Goal: Task Accomplishment & Management: Use online tool/utility

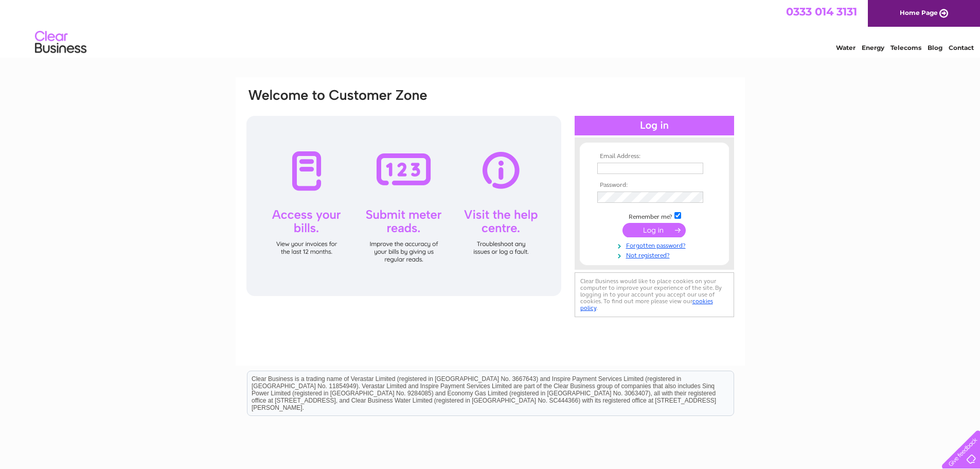
type input "[EMAIL_ADDRESS][DOMAIN_NAME]"
click at [655, 232] on input "submit" at bounding box center [654, 230] width 63 height 14
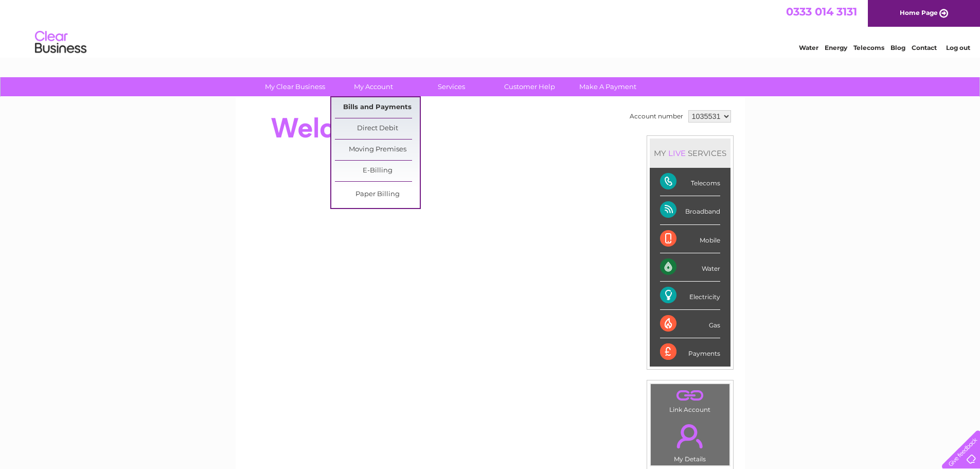
click at [378, 102] on link "Bills and Payments" at bounding box center [377, 107] width 85 height 21
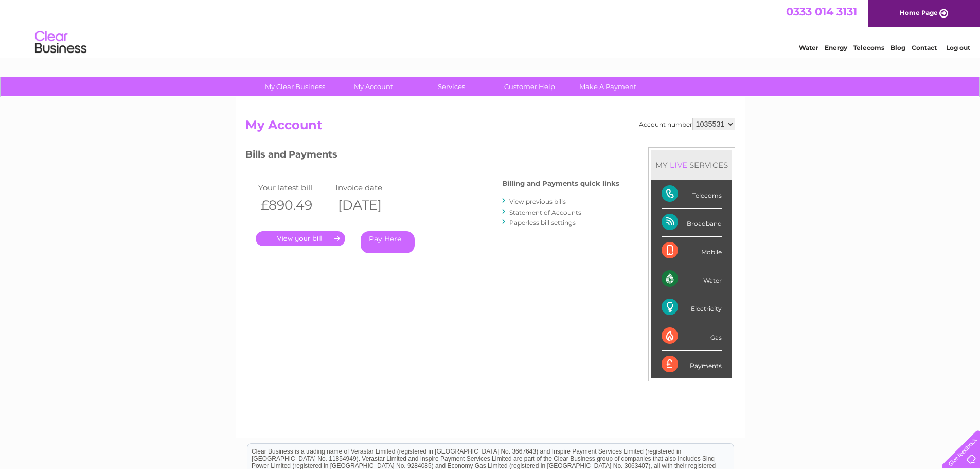
click at [306, 240] on link "." at bounding box center [301, 238] width 90 height 15
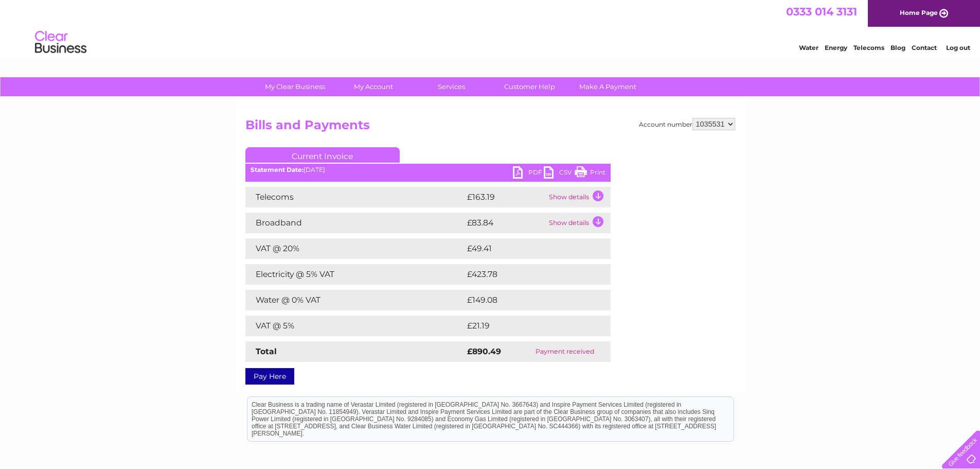
click at [597, 197] on td "Show details" at bounding box center [578, 197] width 64 height 21
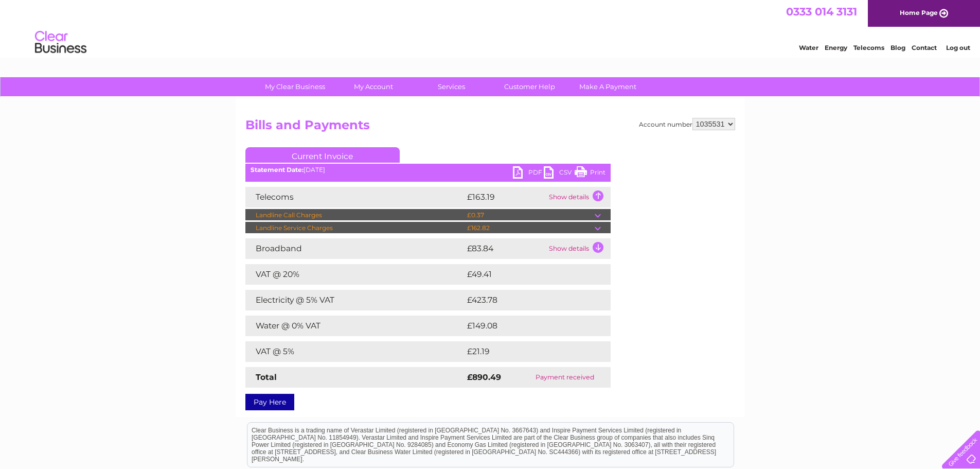
click at [595, 227] on td at bounding box center [603, 228] width 16 height 12
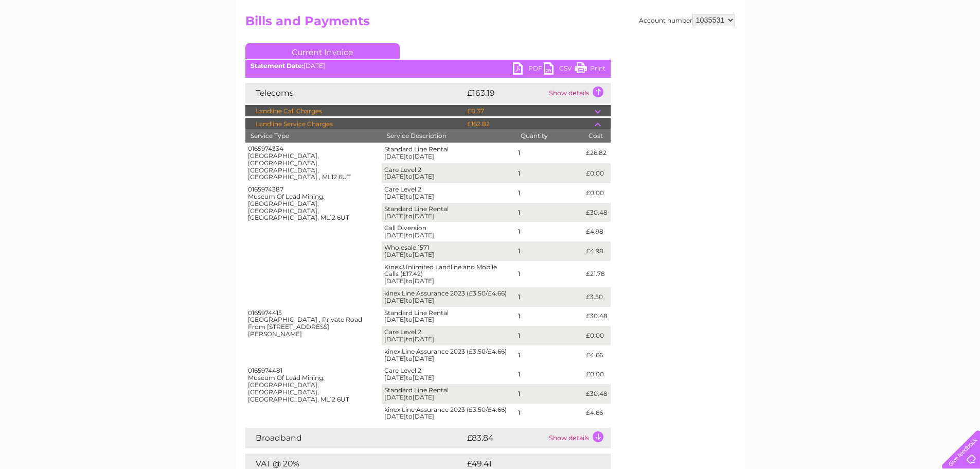
scroll to position [360, 0]
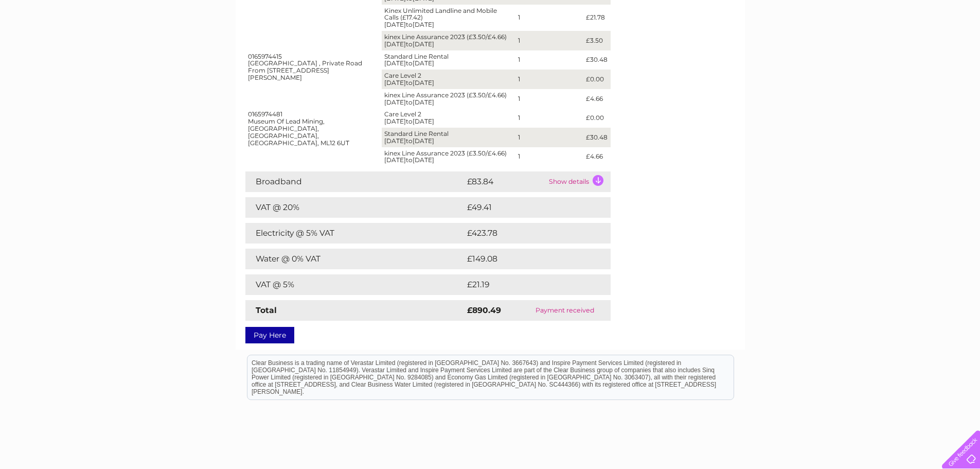
click at [599, 179] on td "Show details" at bounding box center [578, 181] width 64 height 21
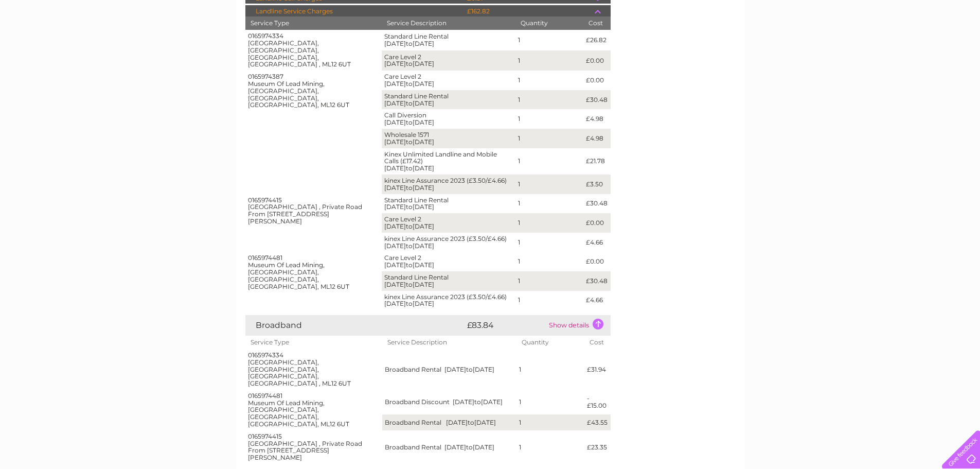
scroll to position [0, 0]
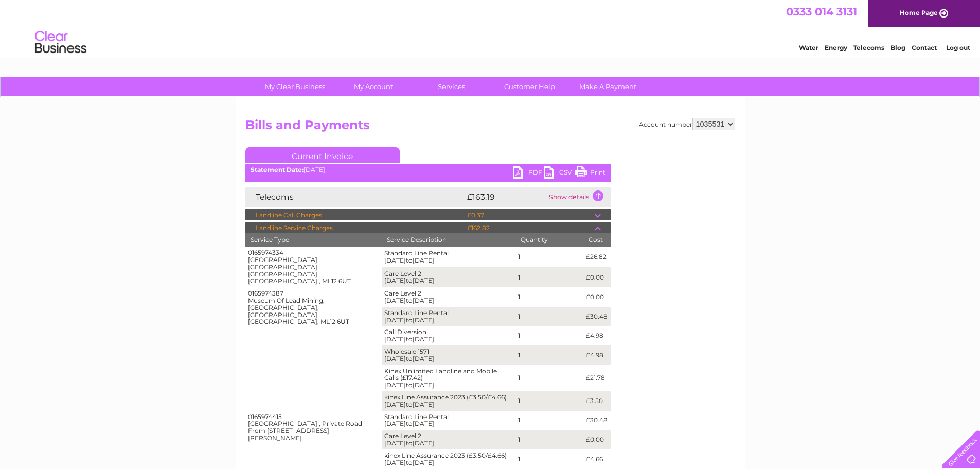
click at [593, 171] on link "Print" at bounding box center [590, 173] width 31 height 15
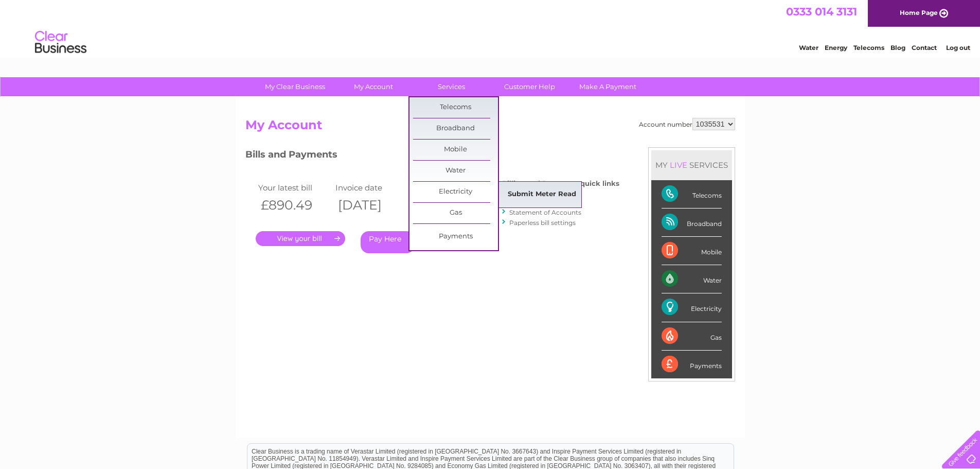
click at [519, 198] on link "Submit Meter Read" at bounding box center [542, 194] width 85 height 21
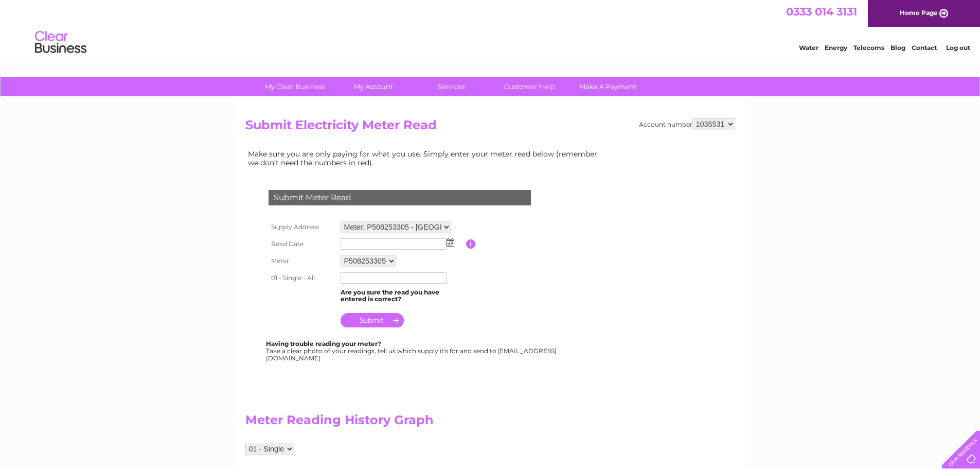
click at [449, 242] on img at bounding box center [451, 242] width 8 height 8
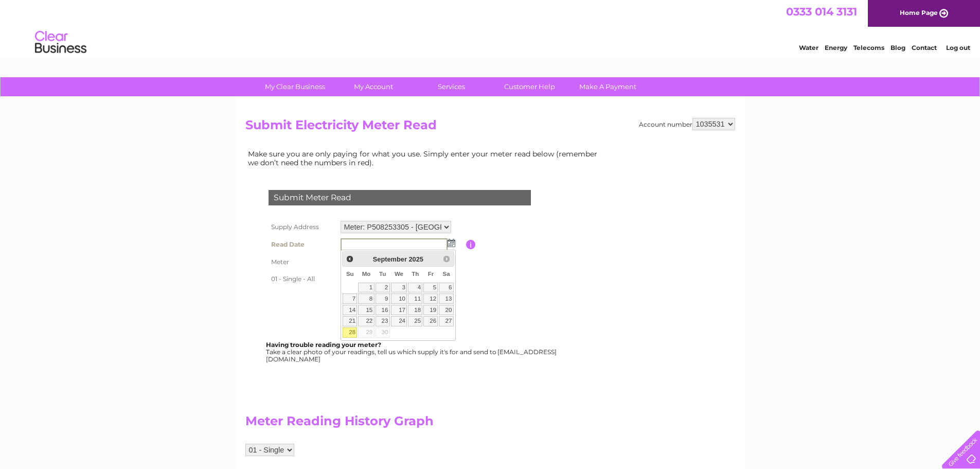
click at [352, 332] on link "28" at bounding box center [350, 332] width 14 height 10
type input "[DATE]"
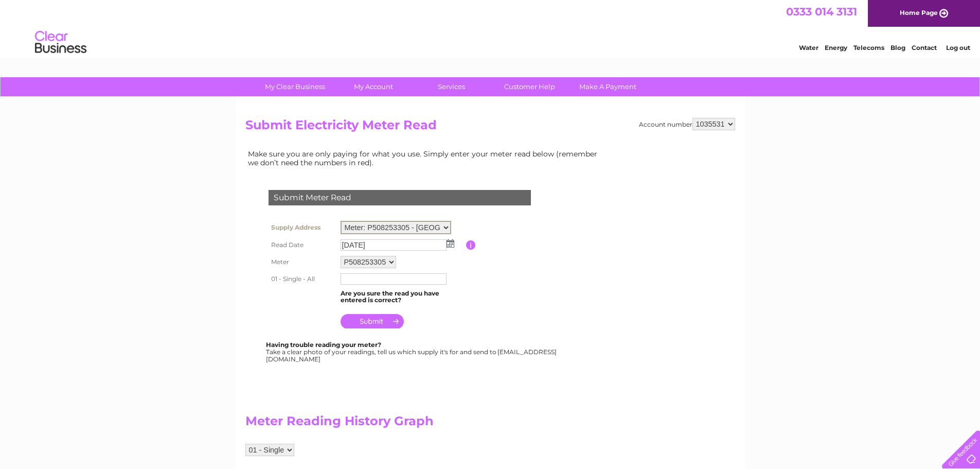
click at [448, 225] on select "Meter: P508253305 - Lochnell Mine, Wanlockhead, Biggar, ML12 6XB Meter: 3410P03…" at bounding box center [396, 227] width 111 height 13
click at [341, 221] on select "Meter: P508253305 - Lochnell Mine, Wanlockhead, Biggar, ML12 6XB Meter: 3410P03…" at bounding box center [396, 227] width 111 height 13
click at [384, 280] on input "text" at bounding box center [394, 278] width 107 height 12
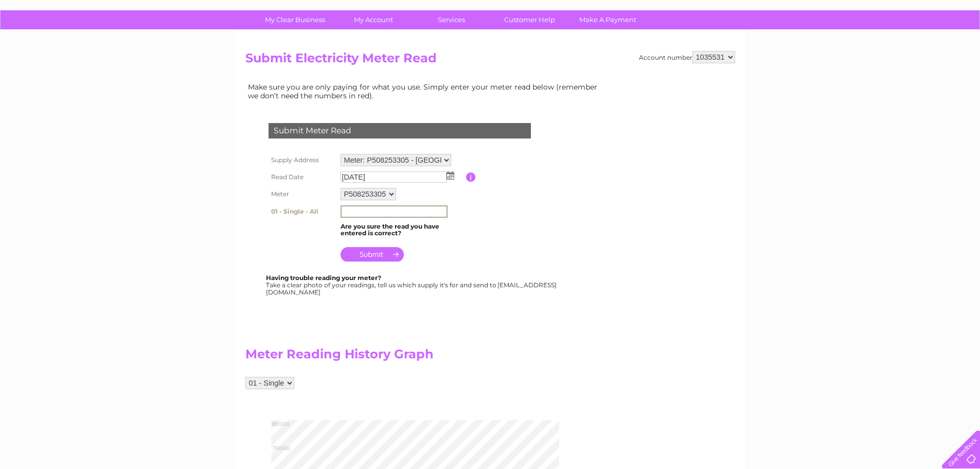
scroll to position [206, 0]
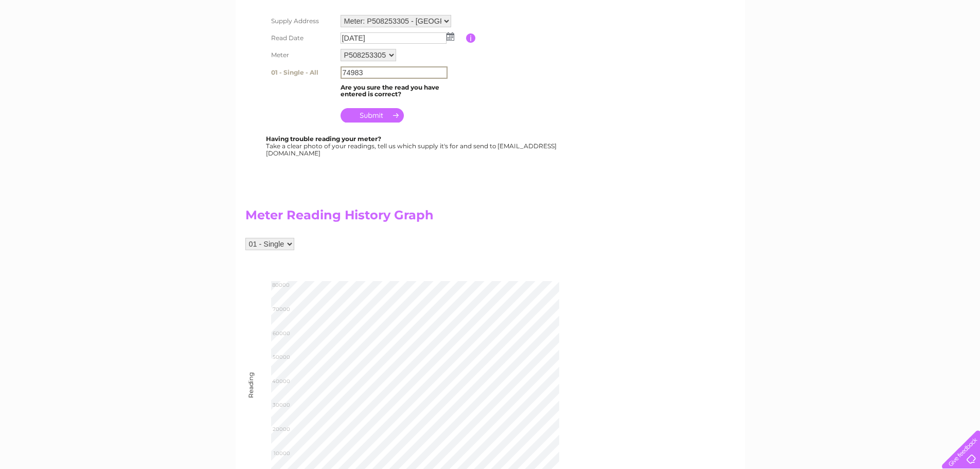
type input "74983"
click at [374, 117] on input "submit" at bounding box center [372, 115] width 63 height 14
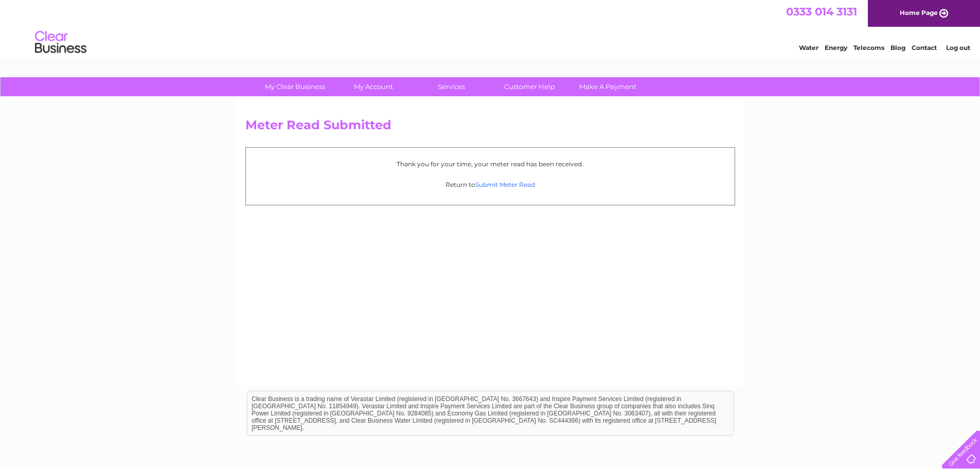
click at [494, 187] on link "Submit Meter Read" at bounding box center [505, 185] width 60 height 8
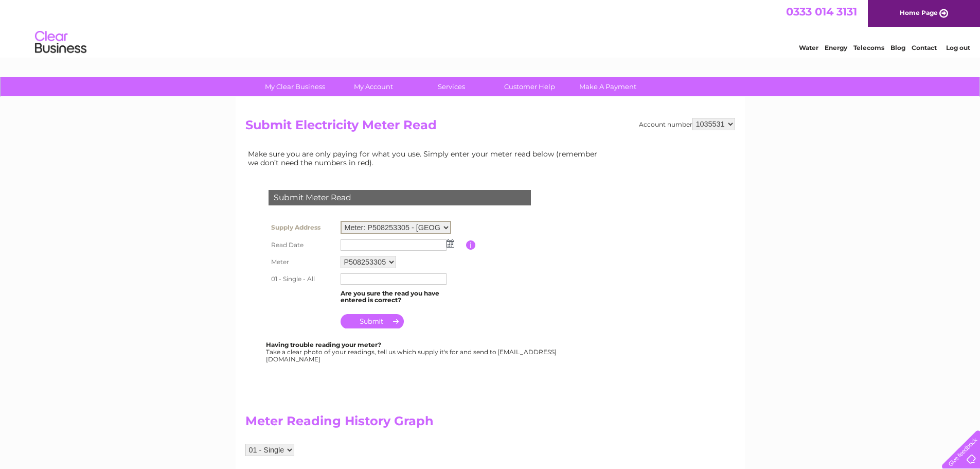
click at [445, 226] on select "Meter: P508253305 - Lochnell Mine, Wanlockhead, Biggar, ML12 6XB Meter: 3410P03…" at bounding box center [396, 227] width 111 height 13
select select "142741"
click at [341, 221] on select "Meter: P508253305 - Lochnell Mine, Wanlockhead, Biggar, ML12 6XB Meter: 3410P03…" at bounding box center [396, 227] width 111 height 13
click at [451, 241] on img at bounding box center [451, 242] width 8 height 8
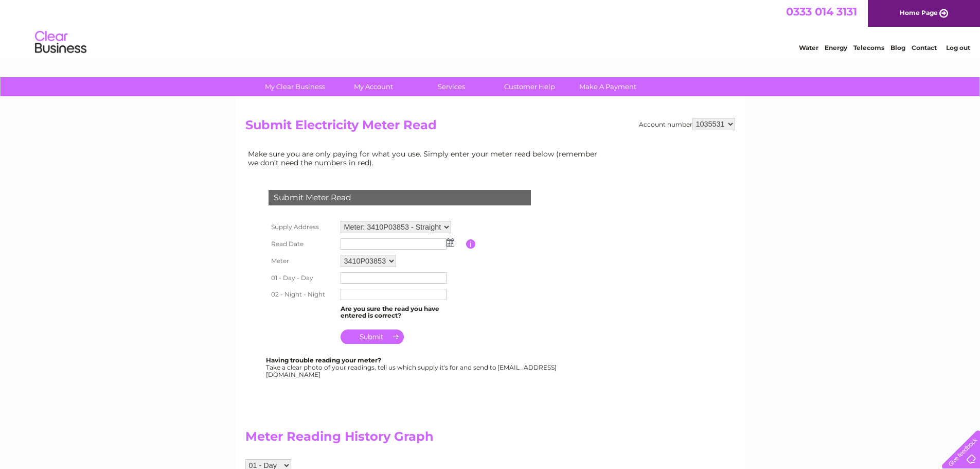
click at [452, 244] on img at bounding box center [451, 242] width 8 height 8
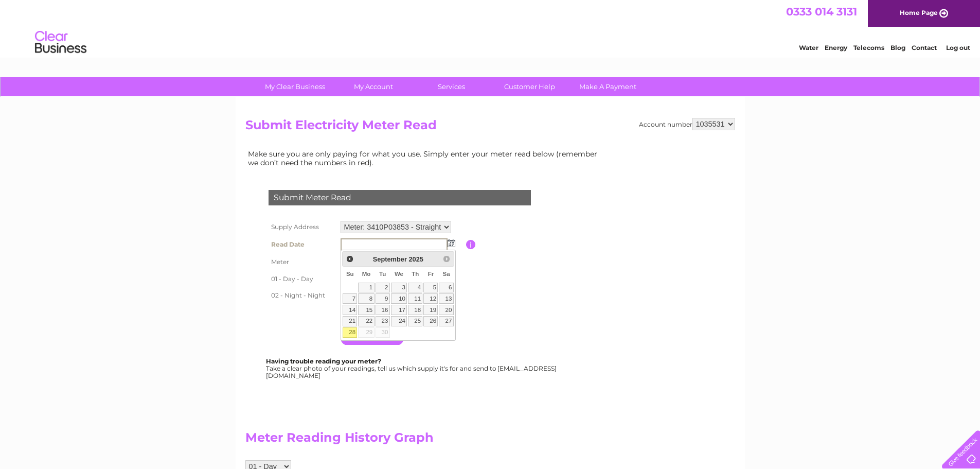
click at [347, 329] on link "28" at bounding box center [350, 332] width 14 height 10
type input "[DATE]"
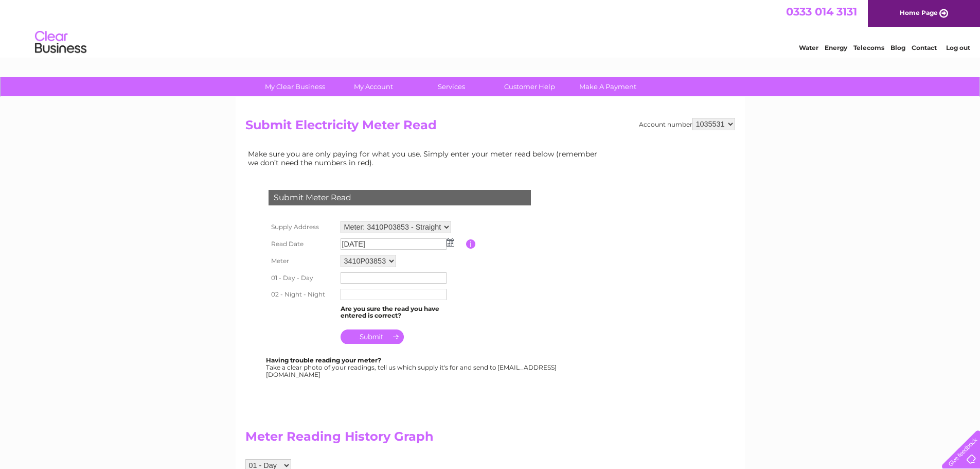
click at [357, 275] on input "text" at bounding box center [394, 277] width 106 height 11
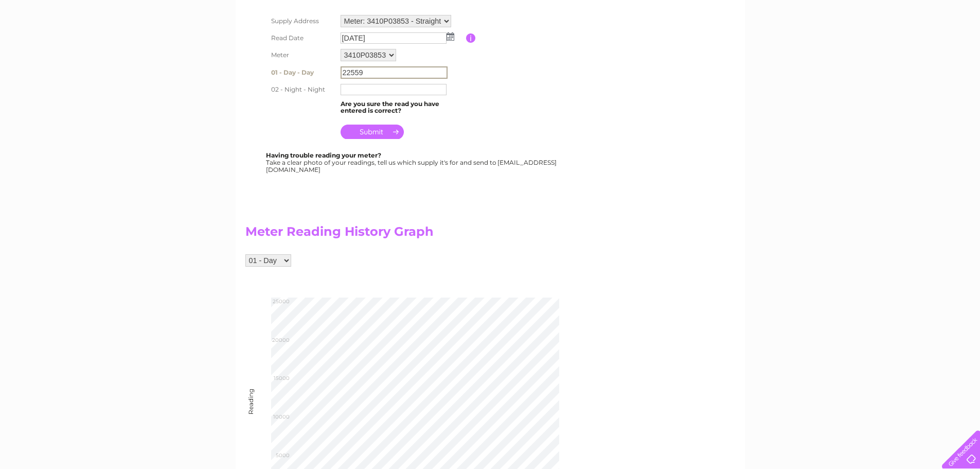
type input "22559"
click at [364, 89] on input "text" at bounding box center [394, 89] width 107 height 12
click at [288, 262] on select "01 - Day 02 - Night" at bounding box center [268, 260] width 46 height 12
select select "275498"
click at [245, 253] on select "01 - Day 02 - Night" at bounding box center [268, 259] width 46 height 12
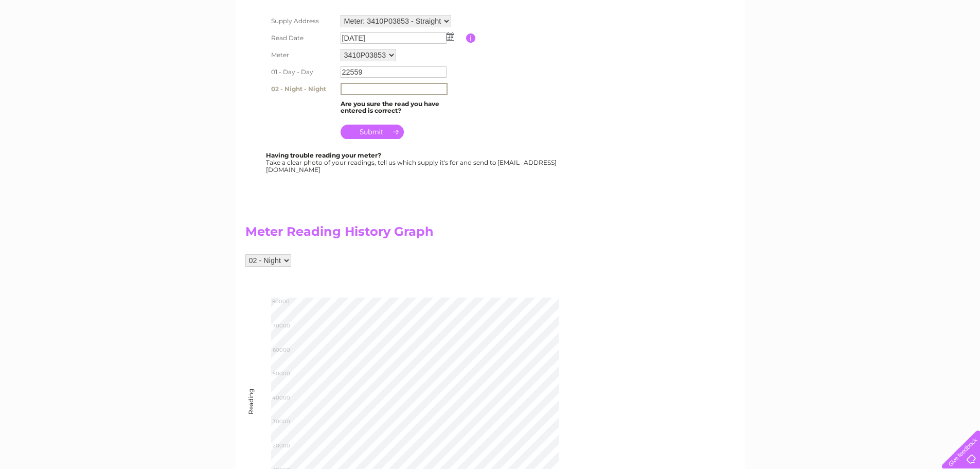
click at [387, 91] on input "text" at bounding box center [394, 89] width 107 height 12
type input "69464"
click at [366, 130] on input "submit" at bounding box center [372, 132] width 63 height 14
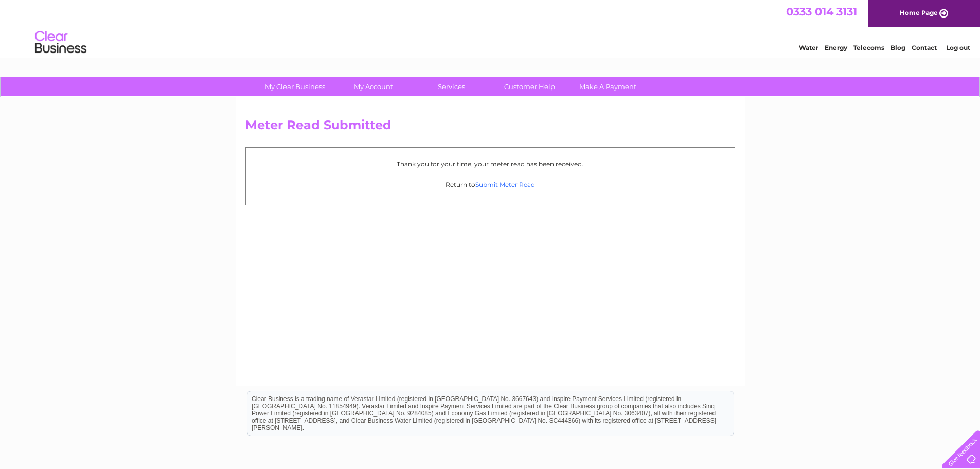
click at [509, 183] on link "Submit Meter Read" at bounding box center [505, 185] width 60 height 8
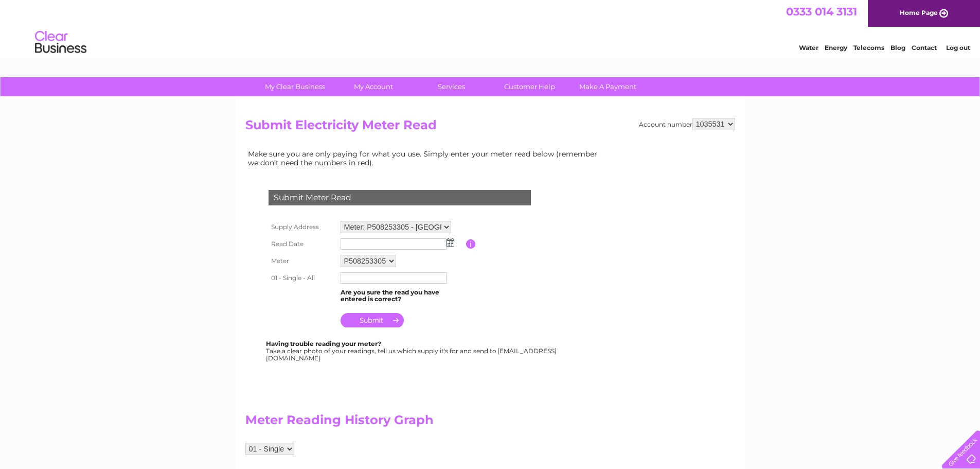
click at [449, 230] on select "Meter: P508253305 - [GEOGRAPHIC_DATA] 6XB Meter: 3410P03853 - Straight Steps, W…" at bounding box center [396, 227] width 111 height 12
select select "142787"
click at [341, 221] on select "Meter: P508253305 - Lochnell Mine, Wanlockhead, Biggar, ML12 6XB Meter: 3410P03…" at bounding box center [396, 227] width 111 height 13
click at [449, 245] on img at bounding box center [451, 242] width 8 height 8
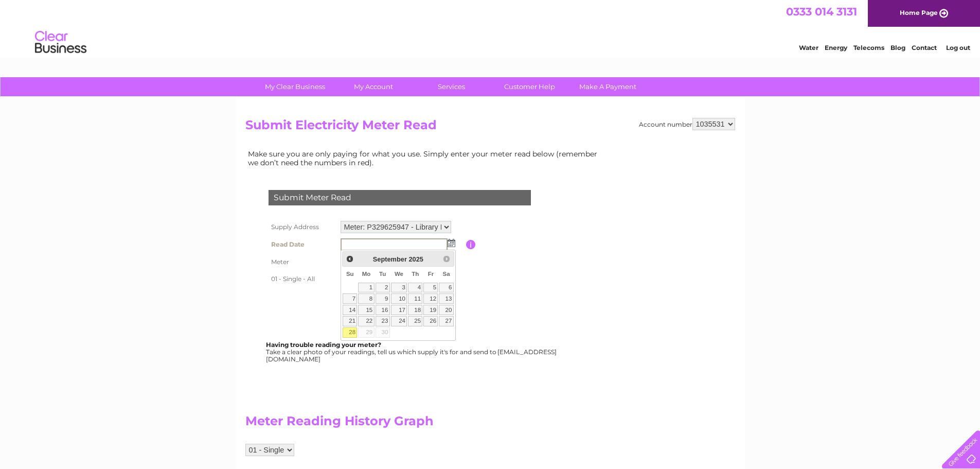
click at [350, 329] on link "28" at bounding box center [350, 332] width 14 height 10
type input "[DATE]"
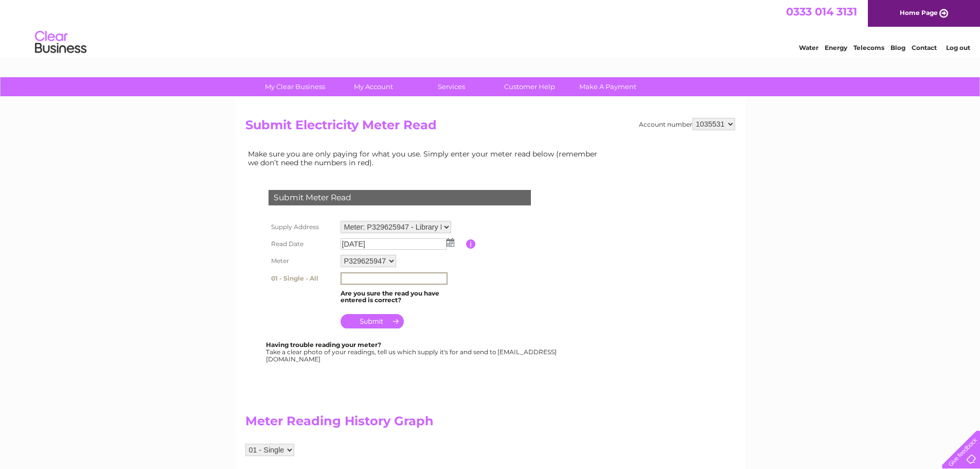
click at [379, 279] on input "text" at bounding box center [394, 278] width 107 height 12
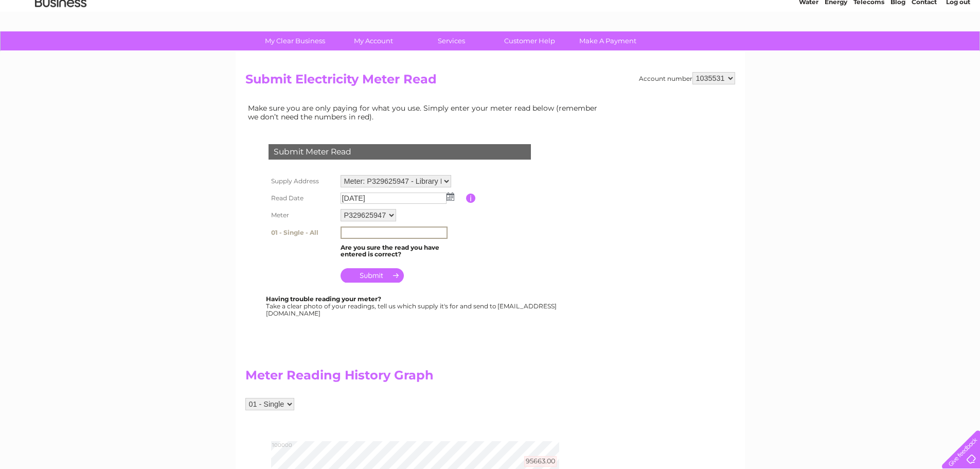
scroll to position [206, 0]
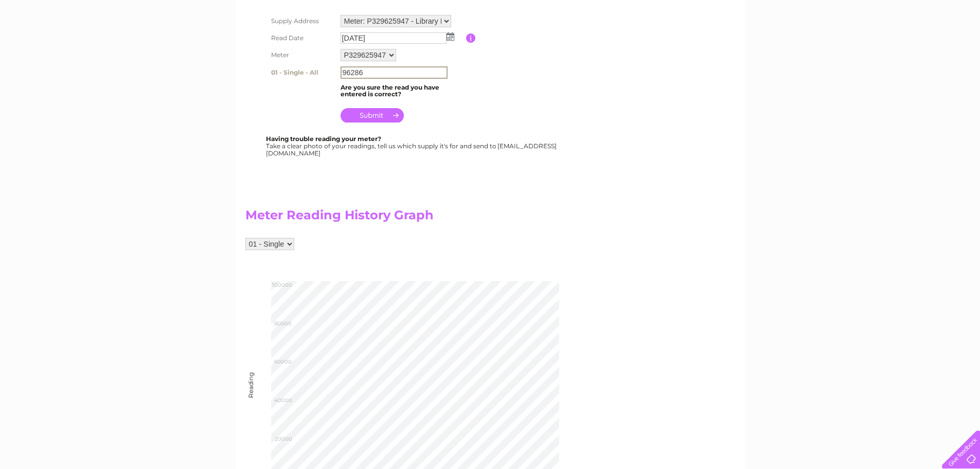
type input "96286"
click at [376, 116] on input "submit" at bounding box center [372, 114] width 63 height 14
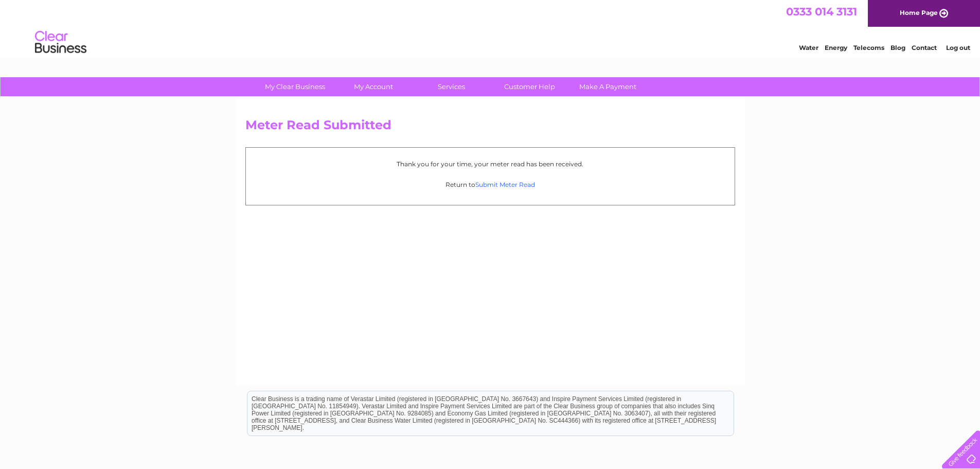
click at [518, 184] on link "Submit Meter Read" at bounding box center [505, 185] width 60 height 8
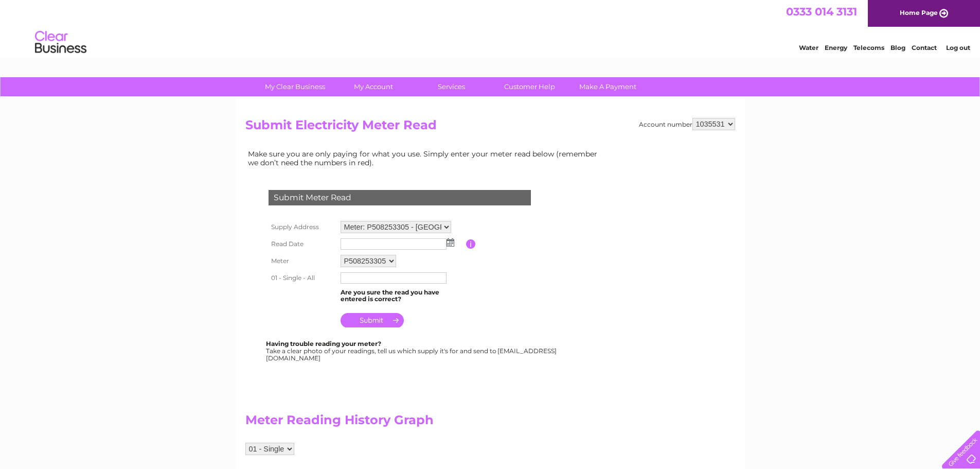
click at [445, 225] on select "Meter: P508253305 - [GEOGRAPHIC_DATA] 6XB Meter: 3410P03853 - Straight Steps, W…" at bounding box center [396, 227] width 111 height 12
select select "142788"
click at [341, 221] on select "Meter: P508253305 - [GEOGRAPHIC_DATA] 6XB Meter: 3410P03853 - Straight Steps, W…" at bounding box center [396, 227] width 111 height 13
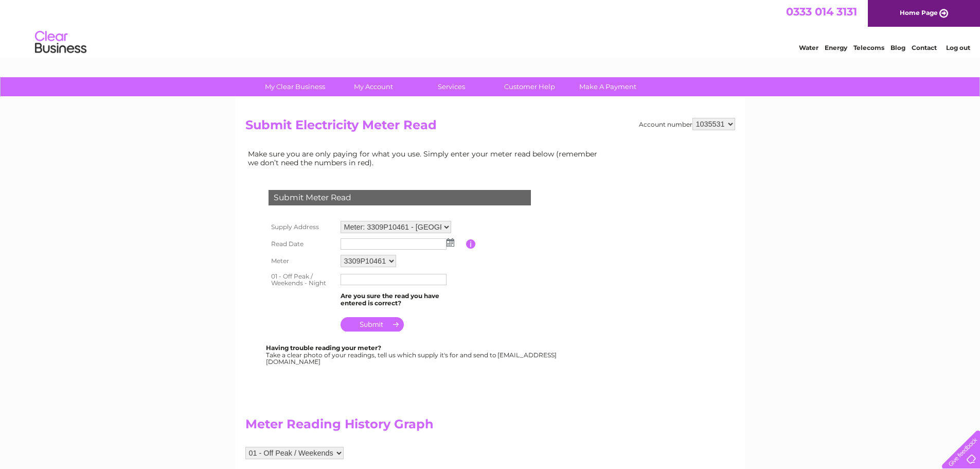
click at [453, 243] on img at bounding box center [451, 242] width 8 height 8
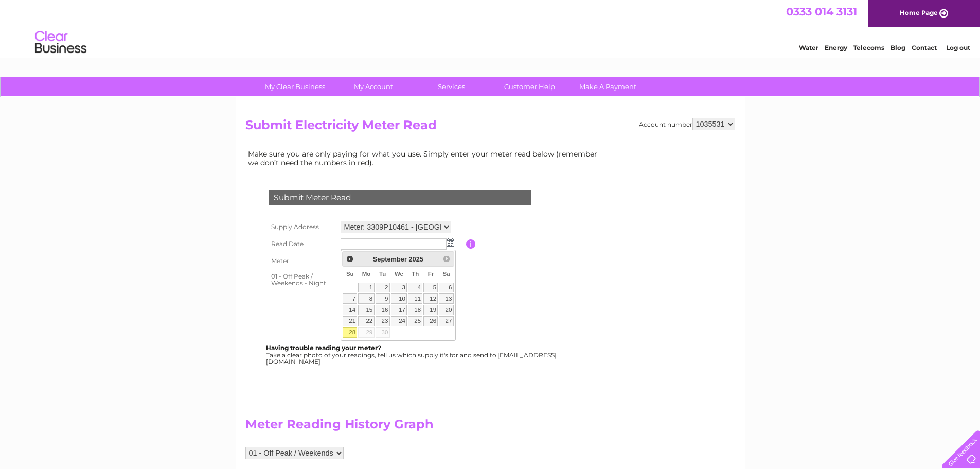
click at [351, 332] on link "28" at bounding box center [350, 332] width 14 height 10
type input "2025/09/28"
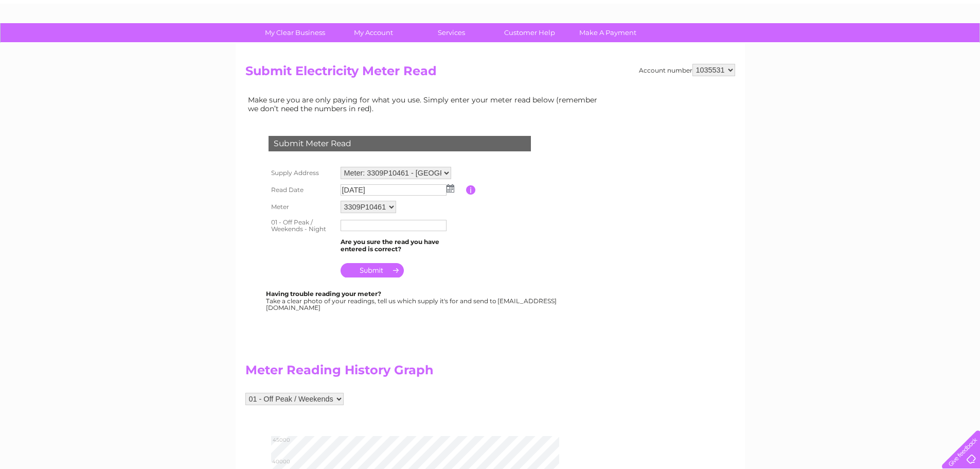
scroll to position [206, 0]
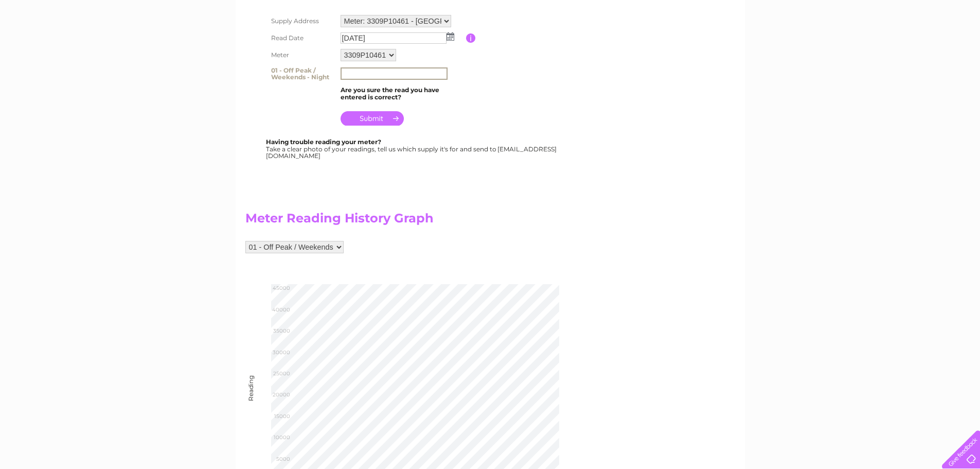
click at [376, 72] on input "text" at bounding box center [394, 73] width 107 height 12
type input "43120"
click at [379, 114] on input "submit" at bounding box center [372, 118] width 63 height 14
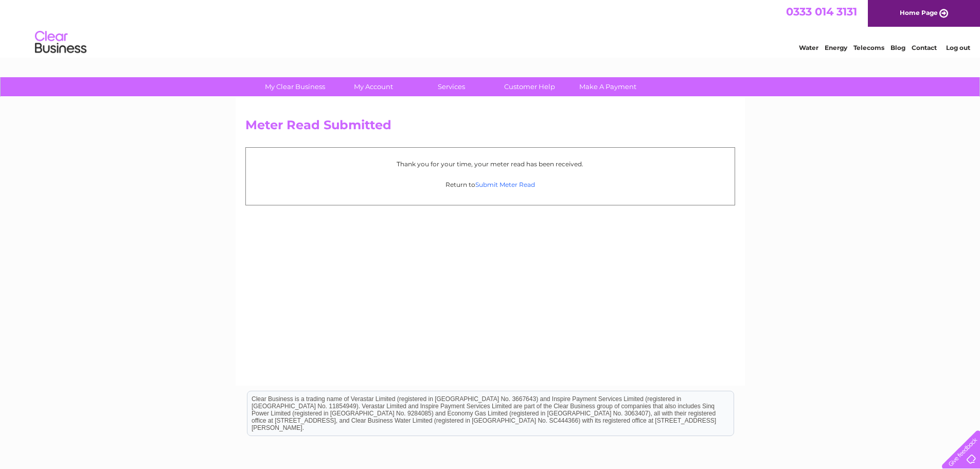
click at [509, 187] on link "Submit Meter Read" at bounding box center [505, 185] width 60 height 8
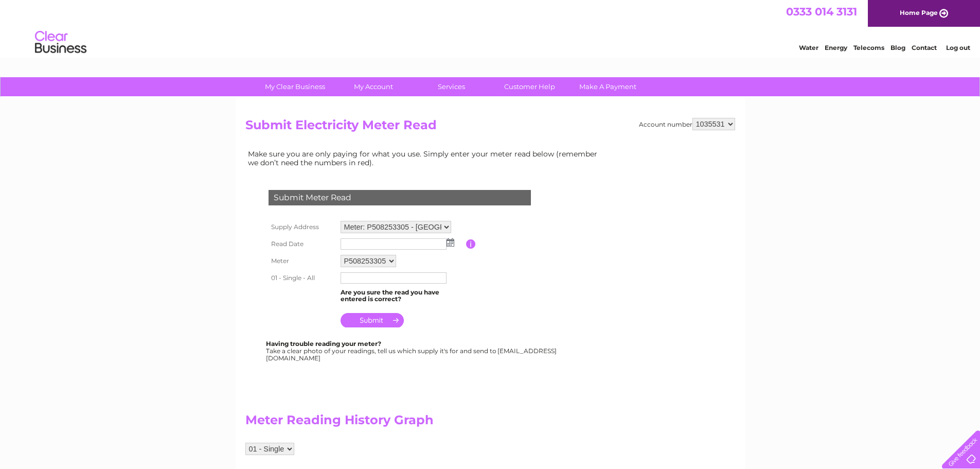
click at [447, 228] on select "Meter: P508253305 - [GEOGRAPHIC_DATA] 6XB Meter: 3410P03853 - Straight Steps, W…" at bounding box center [396, 227] width 111 height 12
select select "142820"
click at [341, 221] on select "Meter: P508253305 - [GEOGRAPHIC_DATA] 6XB Meter: 3410P03853 - Straight Steps, W…" at bounding box center [396, 227] width 111 height 13
drag, startPoint x: 0, startPoint y: 0, endPoint x: 448, endPoint y: 245, distance: 511.0
click at [448, 245] on img at bounding box center [451, 242] width 8 height 8
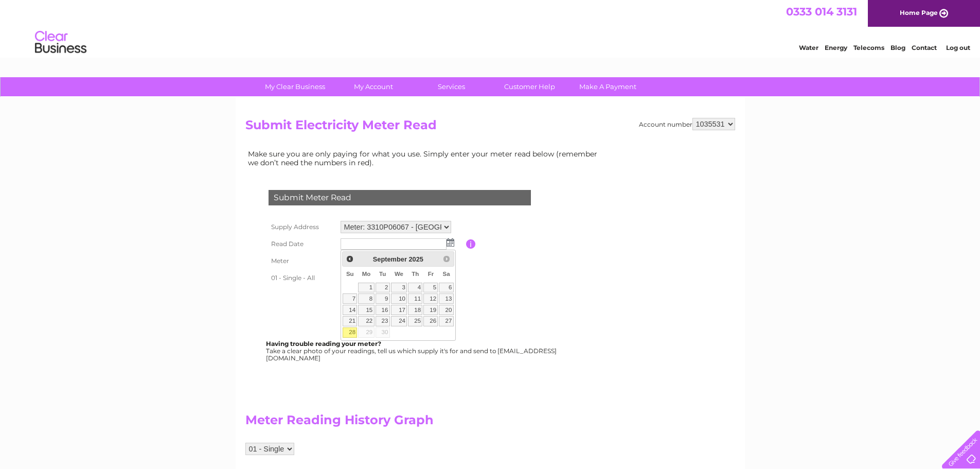
click at [349, 332] on link "28" at bounding box center [350, 332] width 14 height 10
type input "[DATE]"
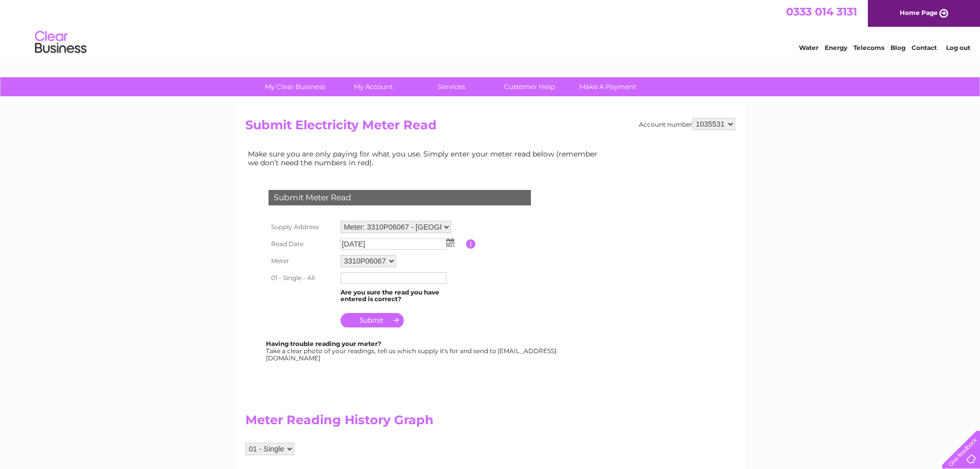
click at [381, 279] on input "text" at bounding box center [394, 277] width 106 height 11
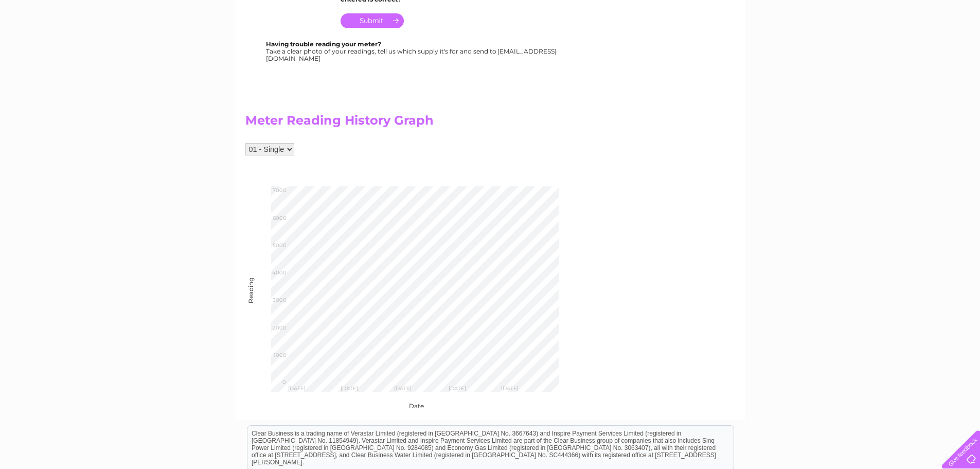
scroll to position [206, 0]
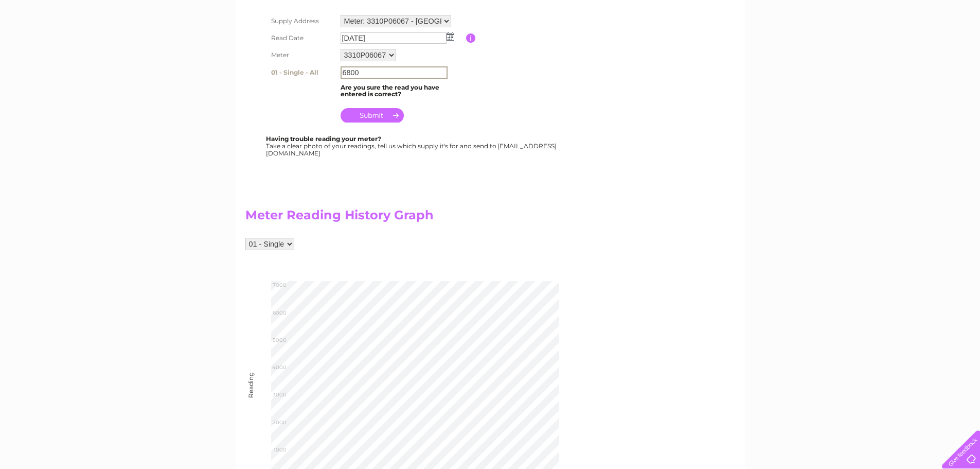
type input "6800"
click at [363, 111] on input "submit" at bounding box center [372, 114] width 63 height 14
